Goal: Navigation & Orientation: Find specific page/section

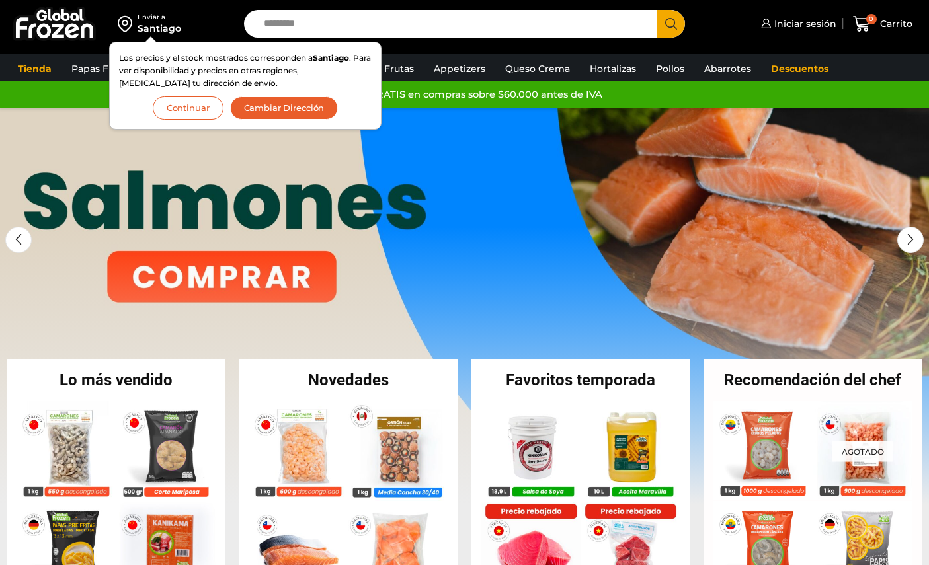
click at [202, 110] on button "Continuar" at bounding box center [188, 108] width 71 height 23
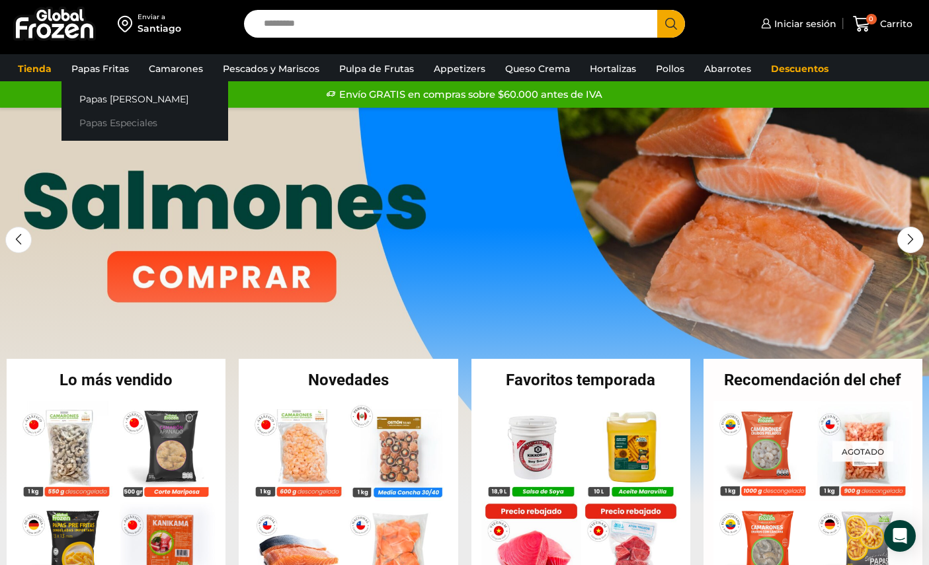
click at [108, 128] on link "Papas Especiales" at bounding box center [144, 123] width 167 height 24
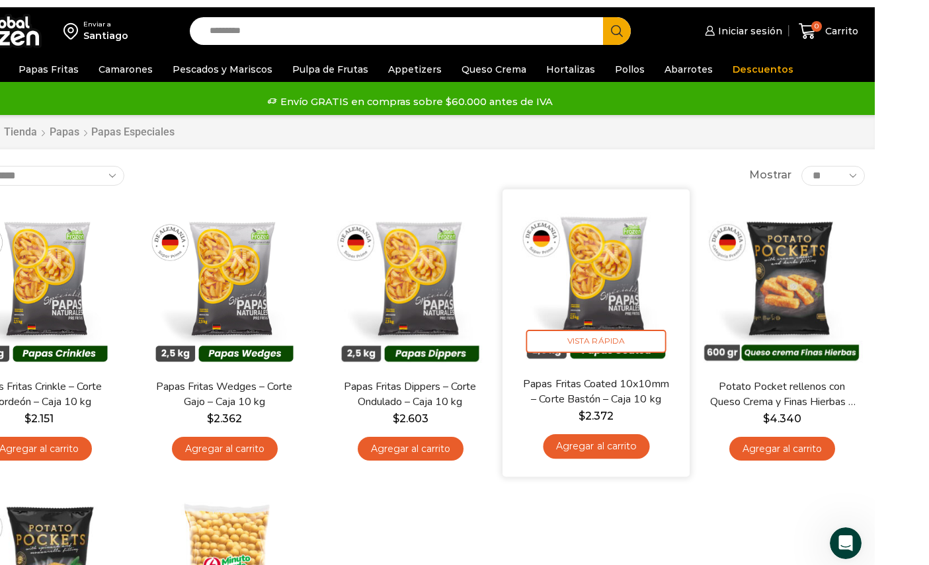
scroll to position [37, 0]
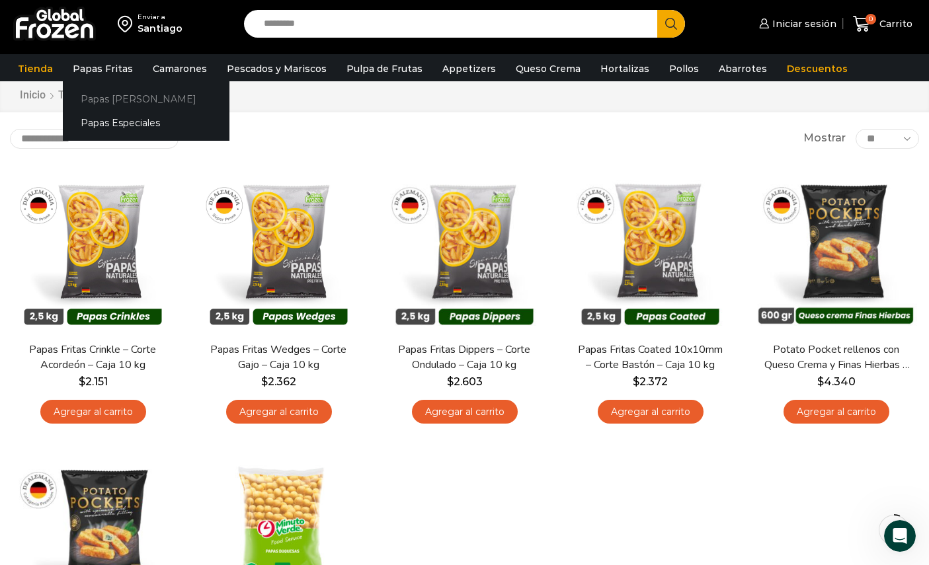
click at [99, 108] on link "Papas [PERSON_NAME]" at bounding box center [146, 99] width 167 height 24
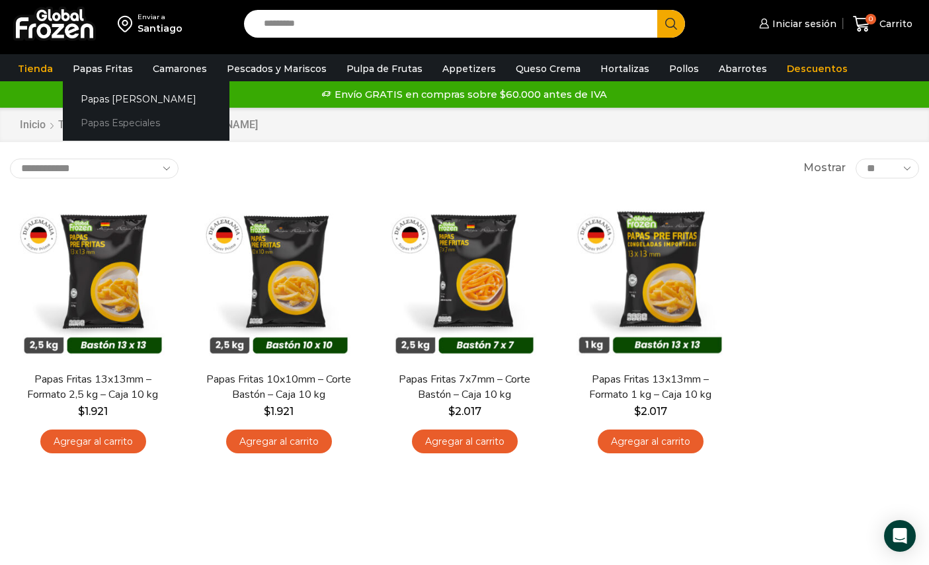
click at [102, 124] on link "Papas Especiales" at bounding box center [146, 123] width 167 height 24
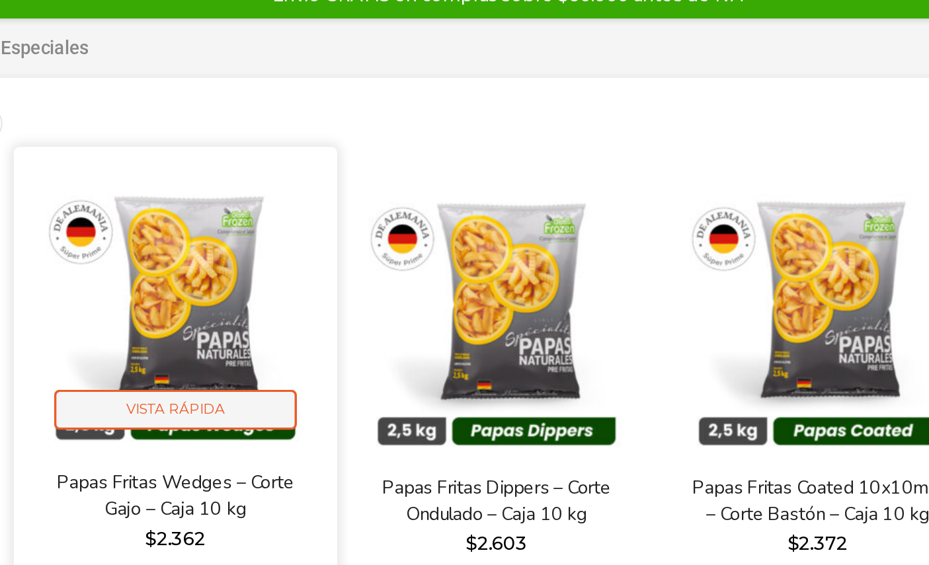
click at [209, 329] on span "Vista Rápida" at bounding box center [279, 340] width 140 height 23
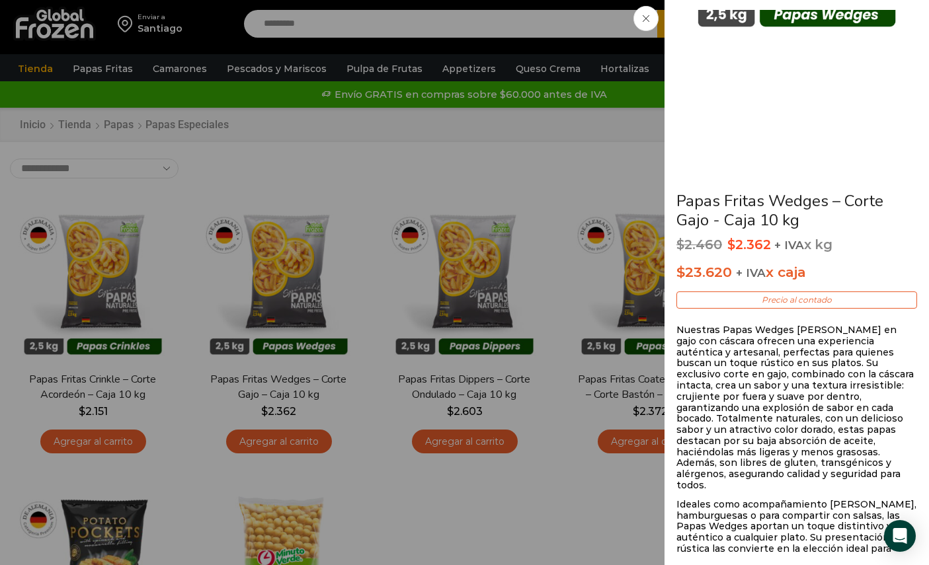
scroll to position [211, 0]
click at [563, 0] on div "Papas Fritas Wedges – Corte Gajo - Caja 10 kg $ 2.460 Original price was: $2.46…" at bounding box center [464, 0] width 929 height 0
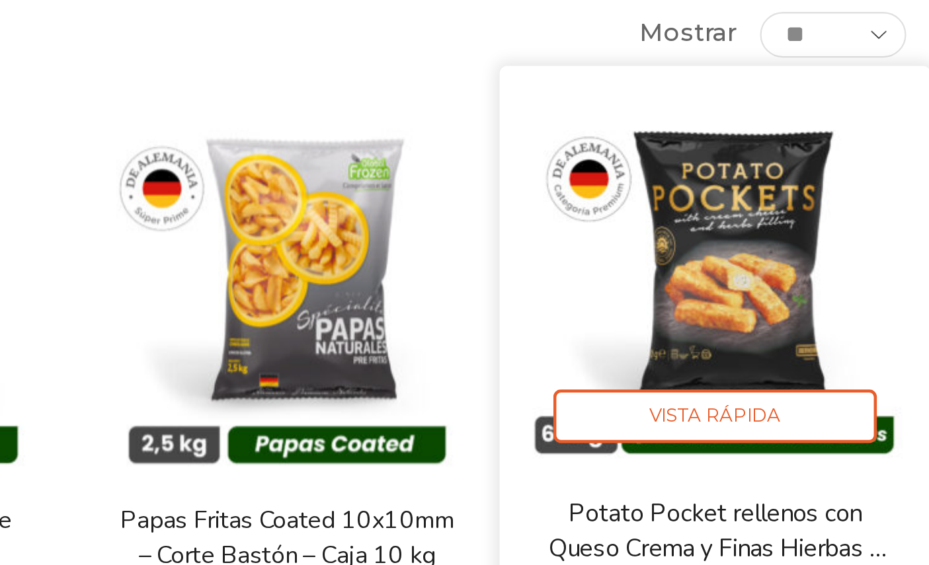
scroll to position [0, 0]
